Goal: Navigation & Orientation: Find specific page/section

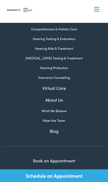
scroll to position [267, 0]
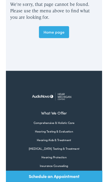
scroll to position [169, 0]
click at [67, 110] on img at bounding box center [54, 108] width 56 height 20
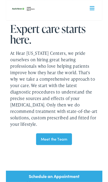
scroll to position [835, 0]
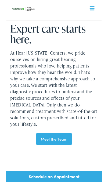
click at [68, 150] on link "Meet the Team" at bounding box center [54, 155] width 40 height 13
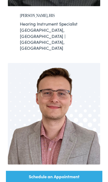
scroll to position [737, 0]
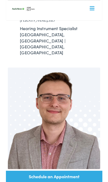
click at [72, 104] on img at bounding box center [54, 133] width 104 height 114
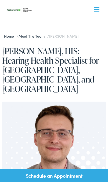
click at [38, 36] on link "Meet the Team" at bounding box center [33, 35] width 29 height 5
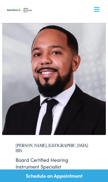
scroll to position [2495, 0]
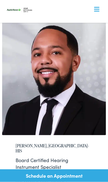
click at [97, 12] on nav "What We Offer Comprehensive & Holistic Care Hearing Testing & Evaluation Hearin…" at bounding box center [54, 46] width 104 height 93
click at [100, 9] on nav "What We Offer Comprehensive & Holistic Care Hearing Testing & Evaluation Hearin…" at bounding box center [54, 46] width 104 height 93
click at [97, 11] on span at bounding box center [96, 11] width 5 height 1
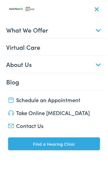
click at [77, 145] on link "Find a Hearing Clinic" at bounding box center [54, 143] width 92 height 13
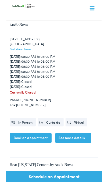
scroll to position [539, 0]
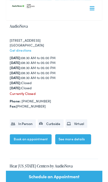
click at [40, 52] on div "[GEOGRAPHIC_DATA]" at bounding box center [53, 51] width 99 height 6
click at [22, 32] on link "AudioNova" at bounding box center [14, 29] width 20 height 6
